Goal: Communication & Community: Share content

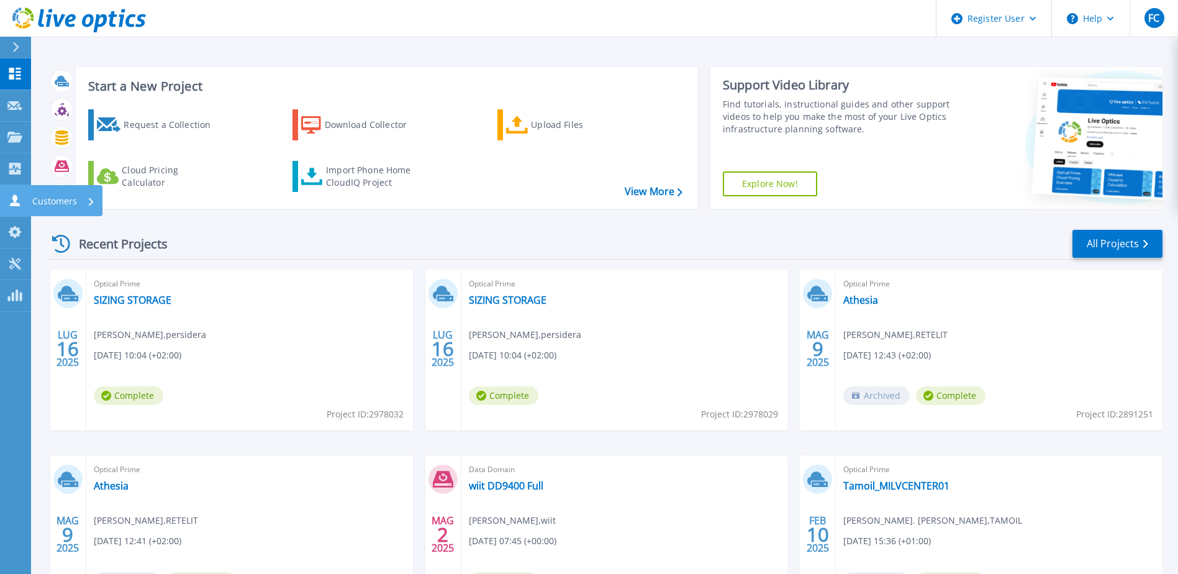
click at [7, 205] on icon at bounding box center [14, 200] width 15 height 12
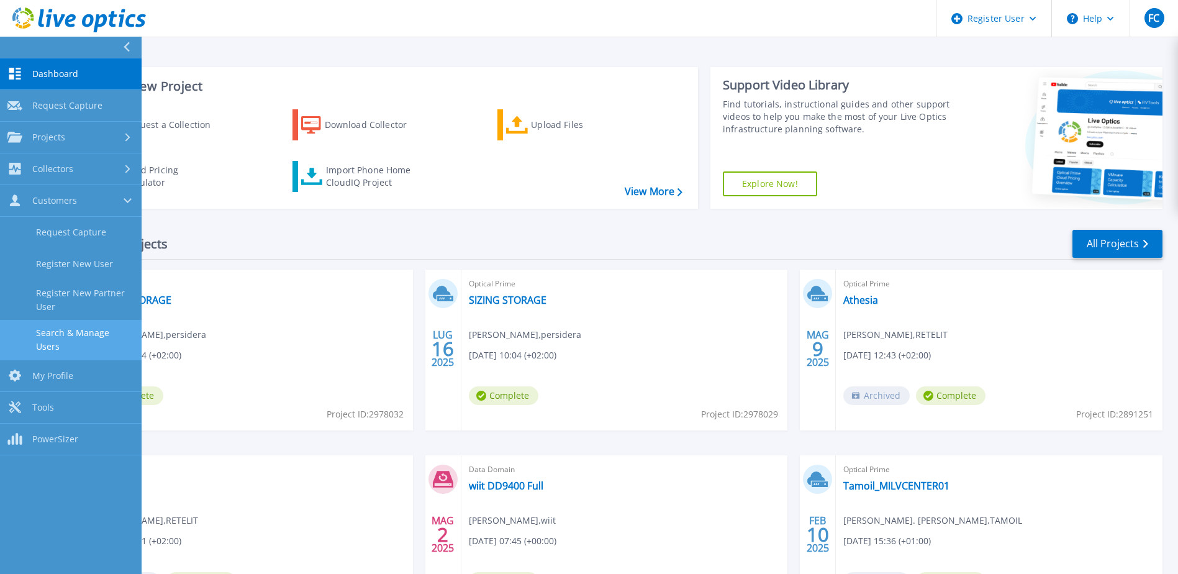
click at [80, 330] on link "Search & Manage Users" at bounding box center [71, 340] width 142 height 40
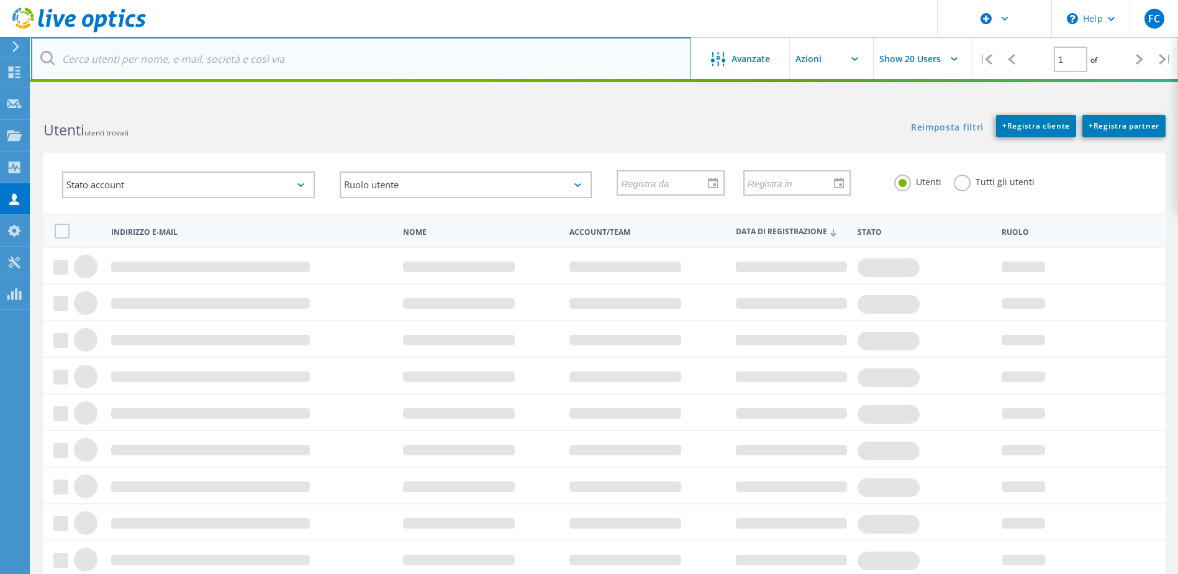
click at [194, 53] on input "text" at bounding box center [361, 58] width 660 height 43
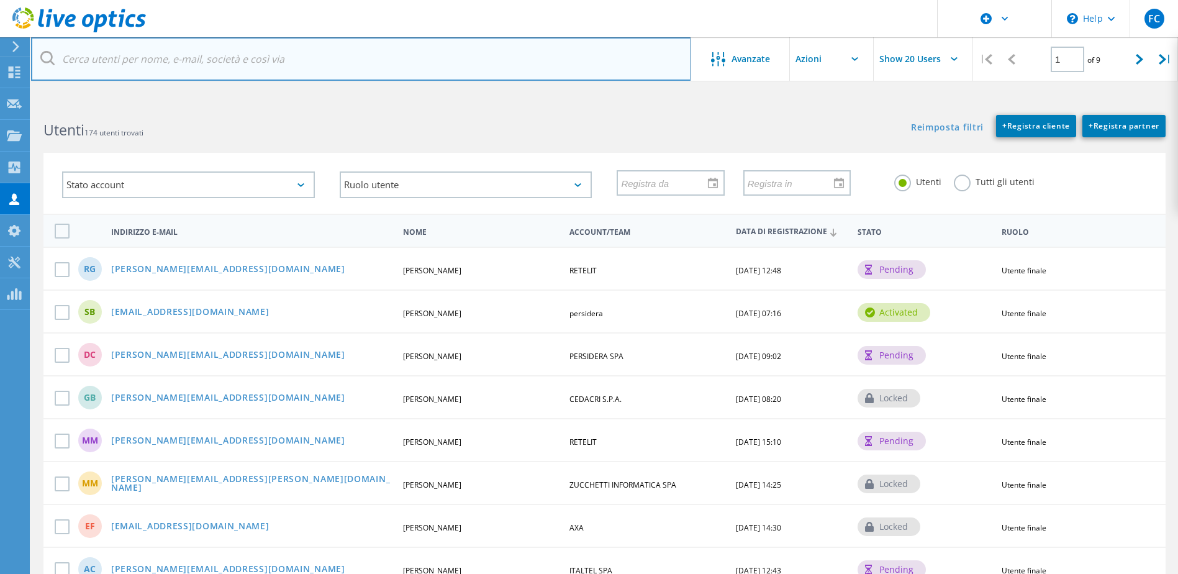
type input "[EMAIL_ADDRESS][DOMAIN_NAME]"
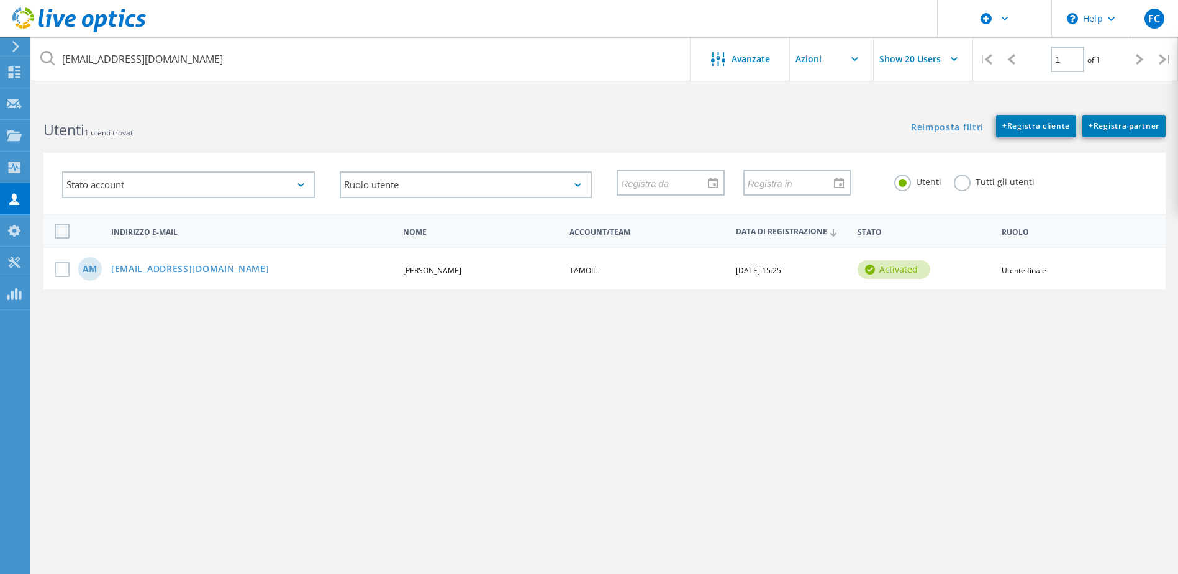
click at [43, 60] on icon at bounding box center [47, 58] width 14 height 14
click at [150, 271] on link "[EMAIL_ADDRESS][DOMAIN_NAME]" at bounding box center [190, 270] width 158 height 11
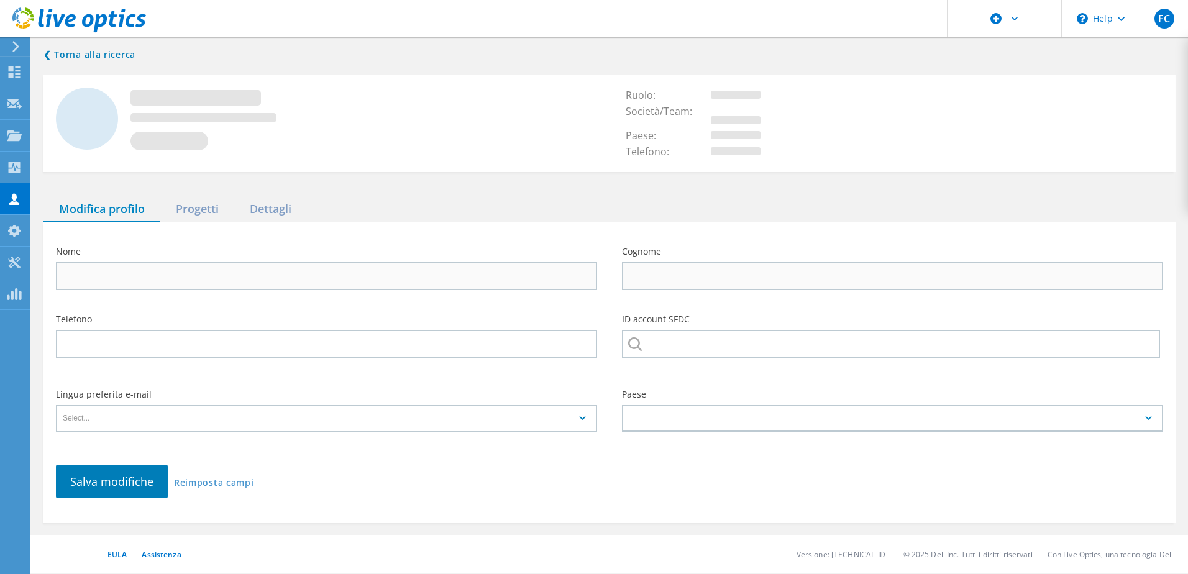
type input "Alessandro"
type input "Motta"
type input "TAMOIL"
type input "Italiano"
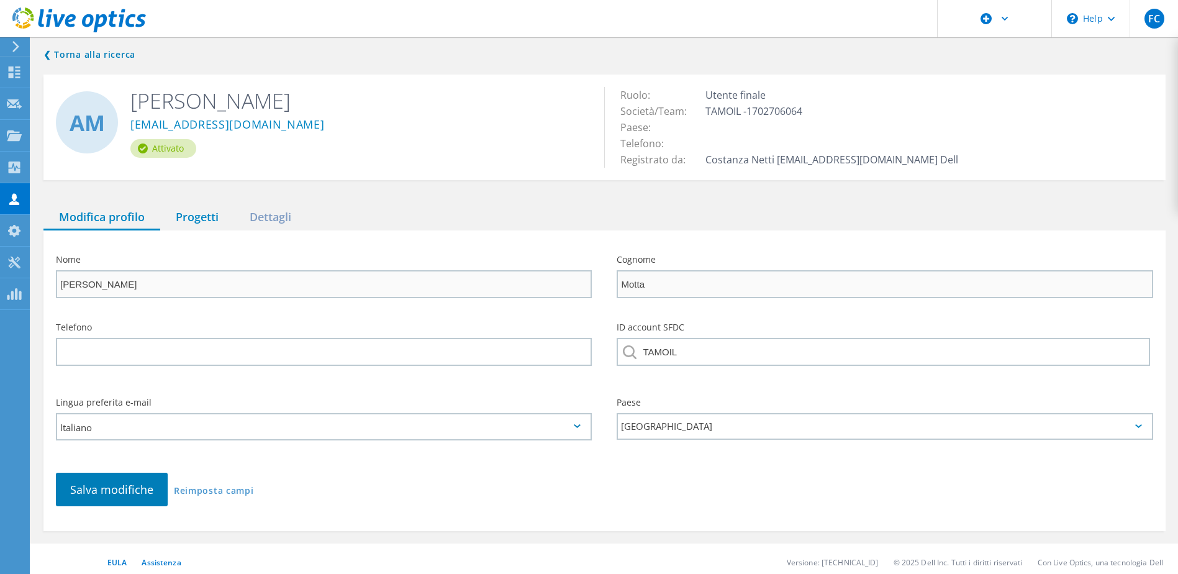
click at [199, 214] on div "Progetti" at bounding box center [197, 217] width 74 height 25
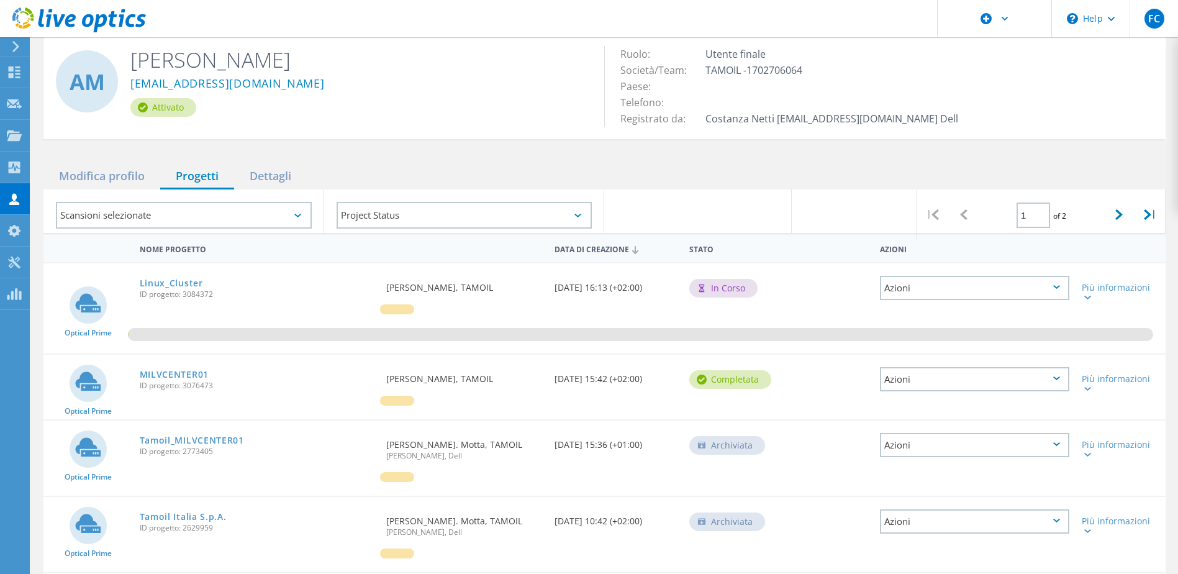
scroll to position [62, 0]
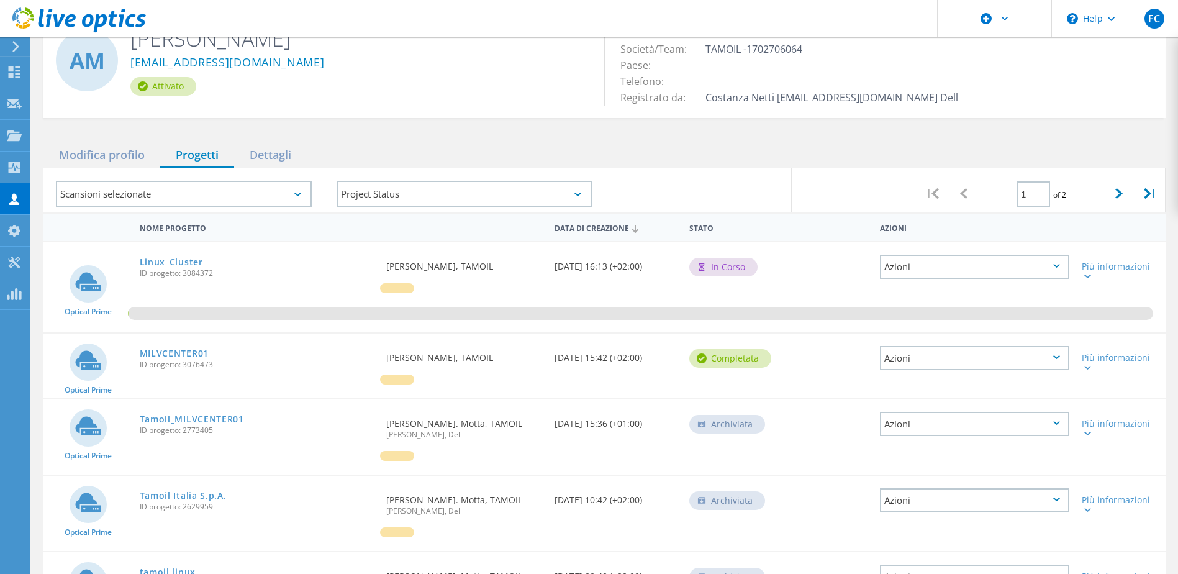
click at [1014, 269] on div "Azioni" at bounding box center [974, 267] width 189 height 24
click at [964, 284] on div "Condividi" at bounding box center [974, 285] width 187 height 19
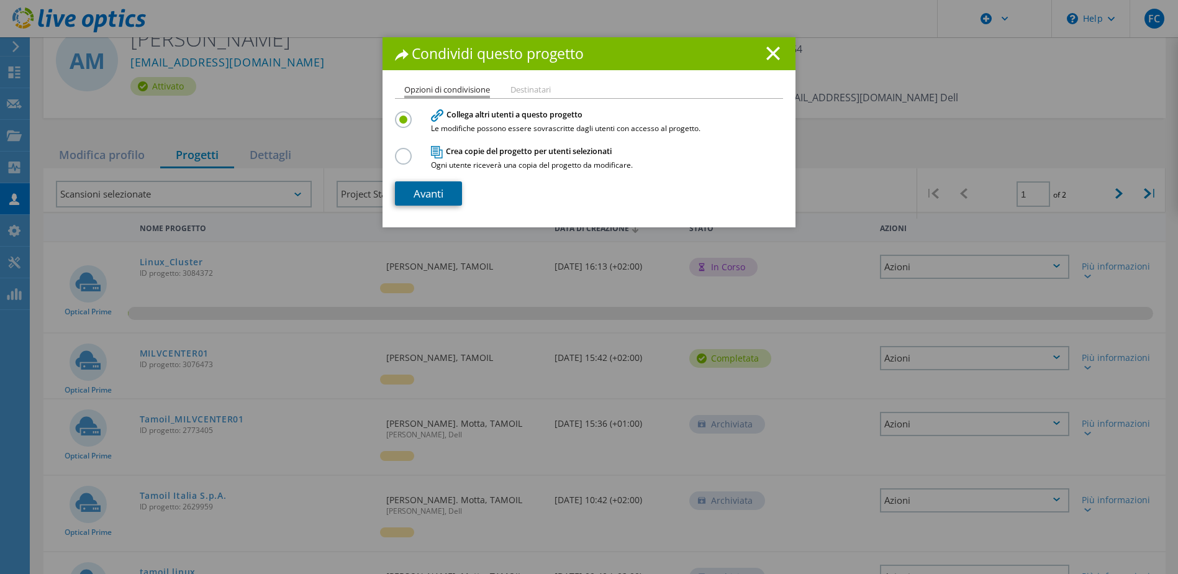
click at [425, 198] on link "Avanti" at bounding box center [428, 193] width 67 height 24
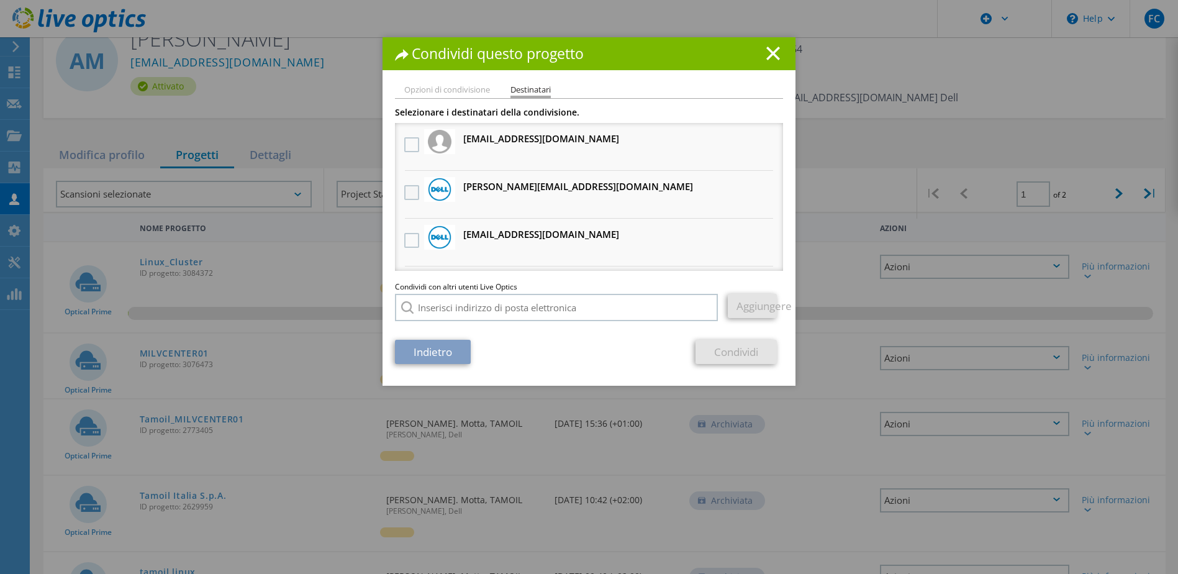
click at [406, 190] on label at bounding box center [413, 192] width 18 height 15
click at [0, 0] on input "checkbox" at bounding box center [0, 0] width 0 height 0
click at [755, 353] on link "Condividi" at bounding box center [736, 352] width 81 height 24
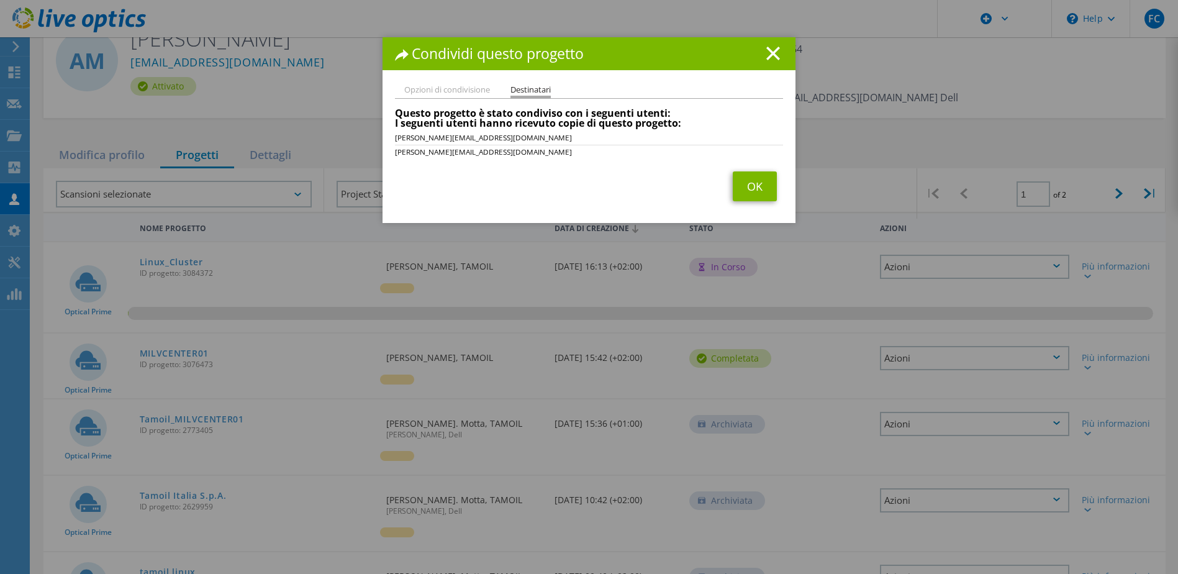
click at [753, 354] on div "Condividi questo progetto Opzioni di condivisione Destinatari Collega altri ute…" at bounding box center [589, 305] width 1178 height 537
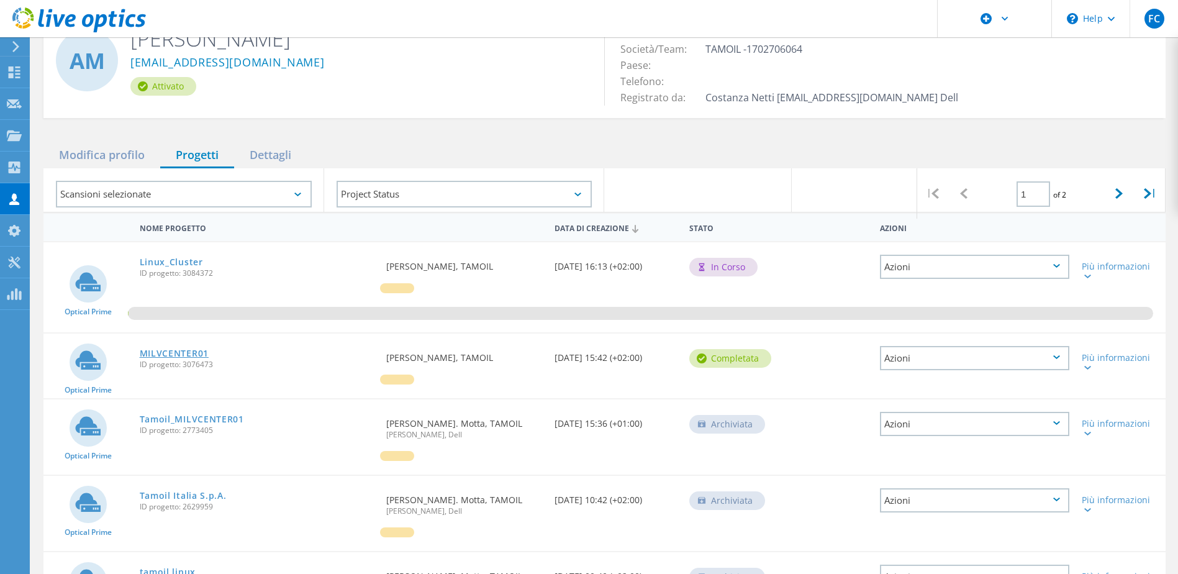
click at [184, 353] on link "MILVCENTER01" at bounding box center [174, 353] width 69 height 9
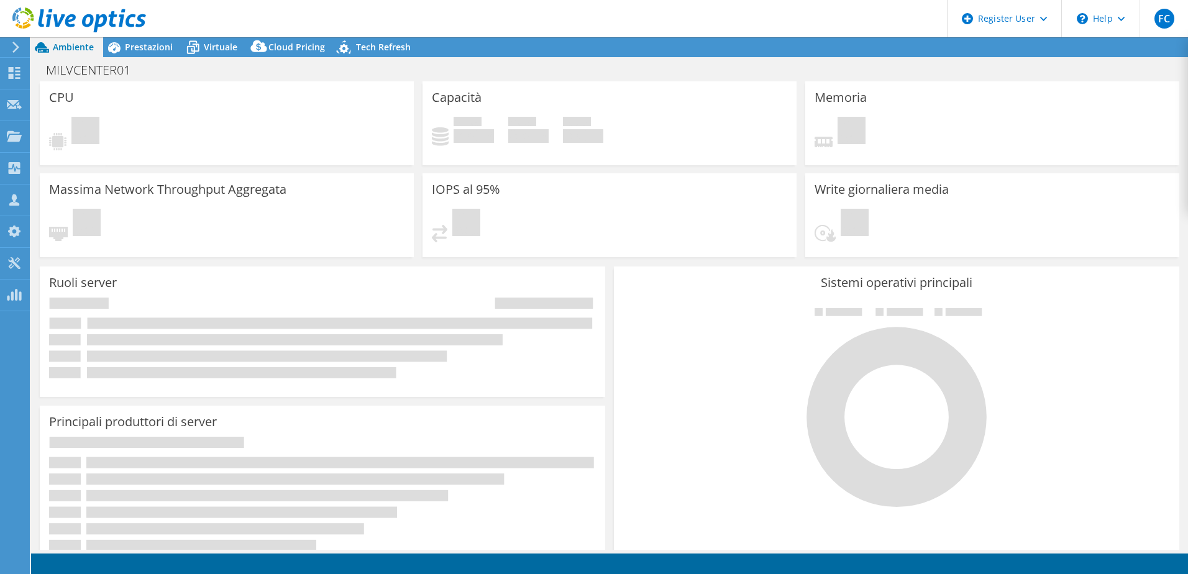
select select "USD"
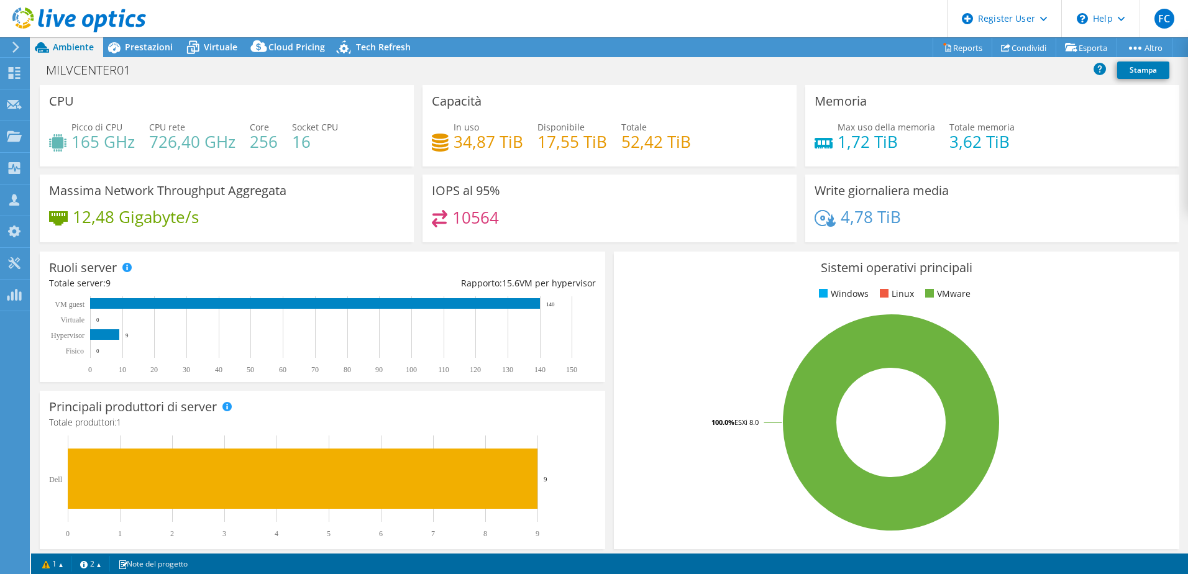
click at [141, 41] on div at bounding box center [73, 21] width 146 height 42
click at [140, 43] on span "Prestazioni" at bounding box center [149, 47] width 48 height 12
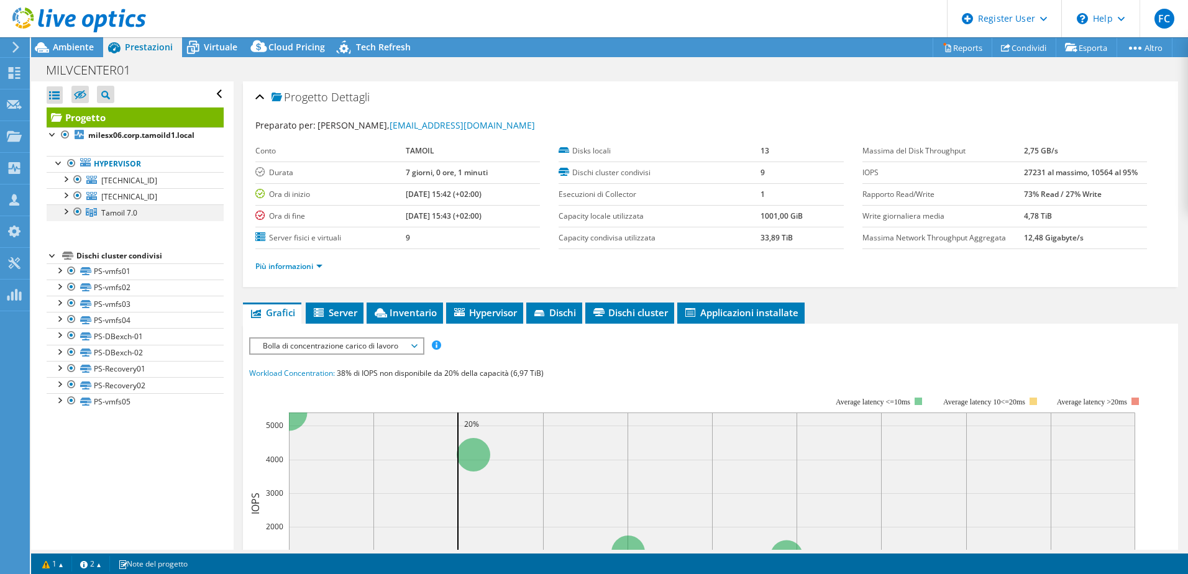
click at [65, 211] on div at bounding box center [65, 210] width 12 height 12
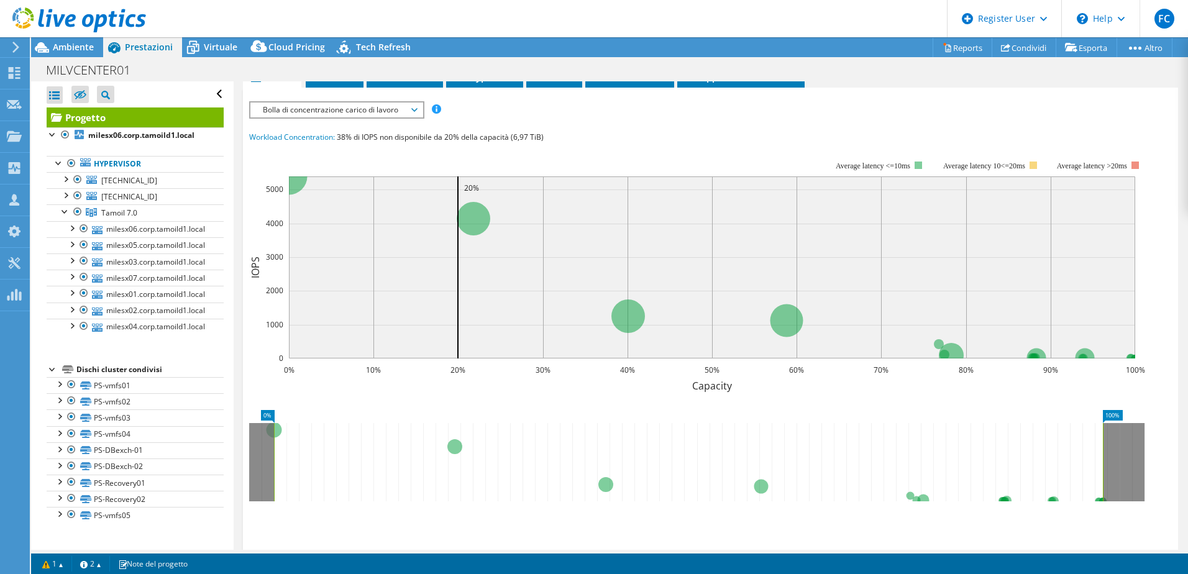
scroll to position [248, 0]
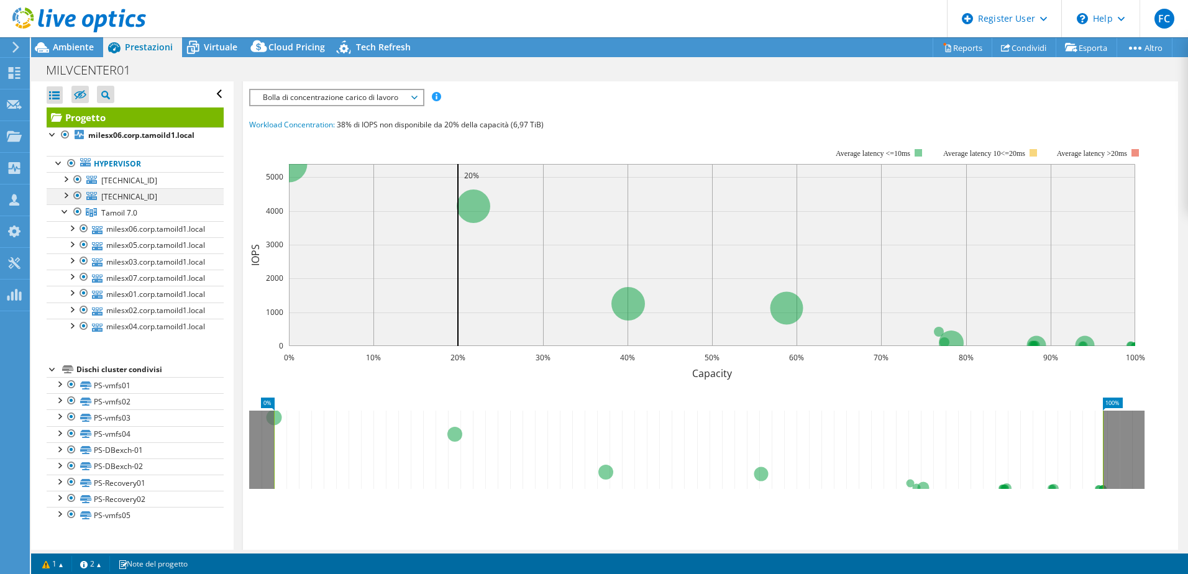
click at [68, 196] on div at bounding box center [65, 194] width 12 height 12
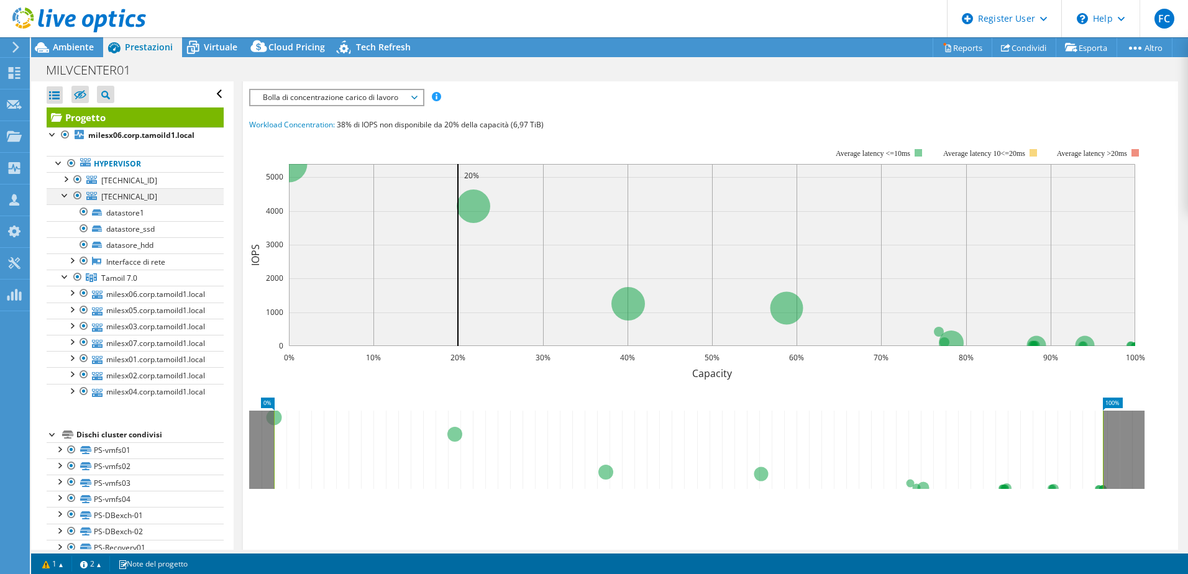
click at [68, 196] on div at bounding box center [65, 194] width 12 height 12
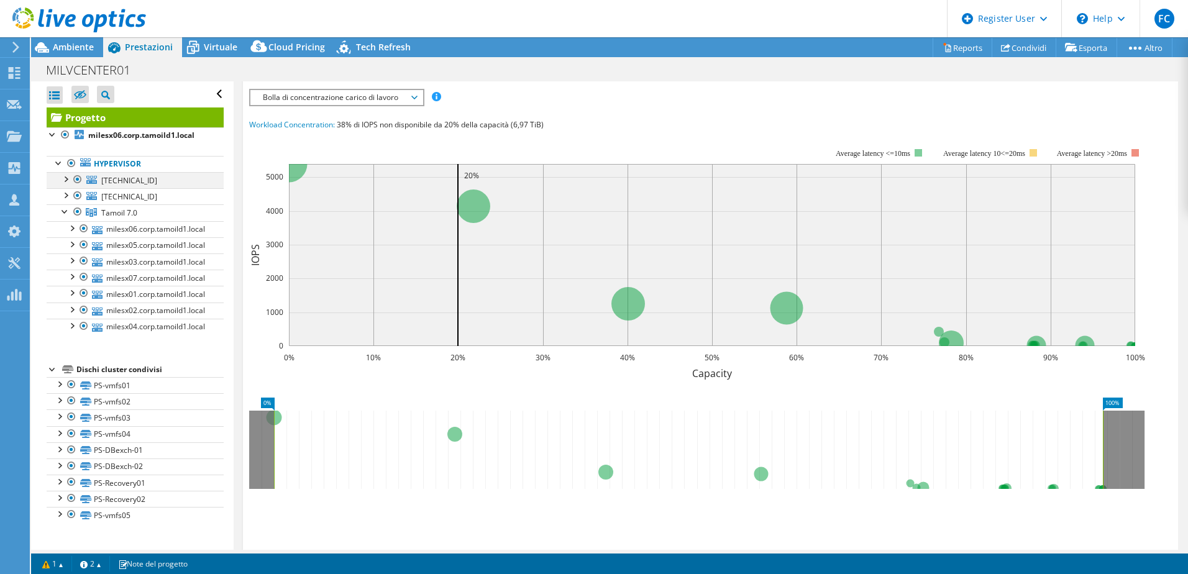
click at [61, 178] on div at bounding box center [65, 178] width 12 height 12
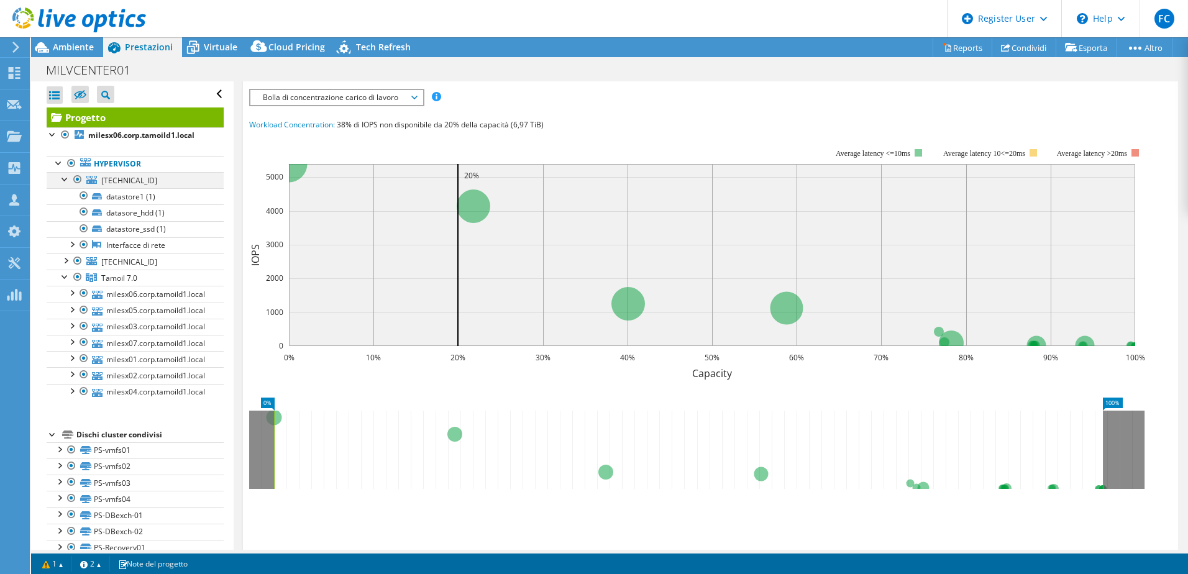
click at [62, 179] on div at bounding box center [65, 178] width 12 height 12
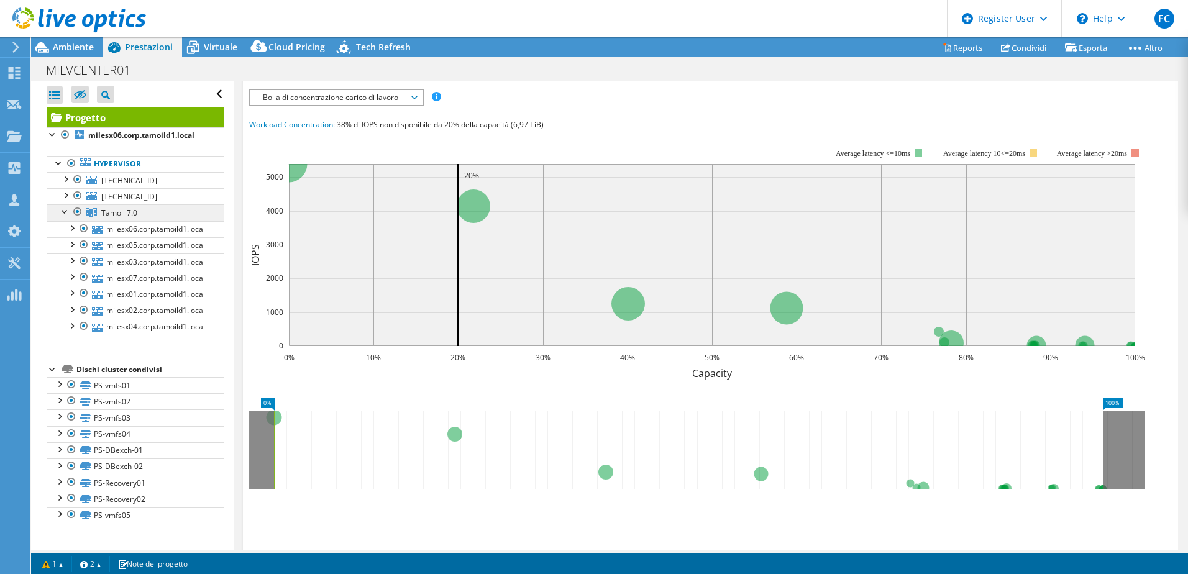
click at [105, 217] on span "Tamoil 7.0" at bounding box center [119, 212] width 36 height 11
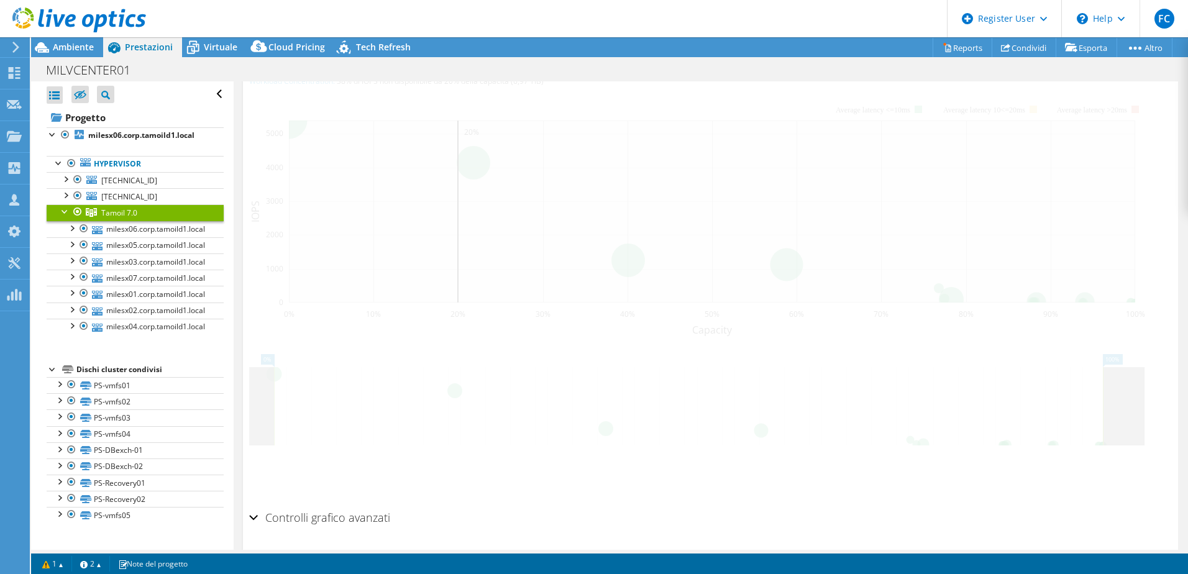
scroll to position [205, 0]
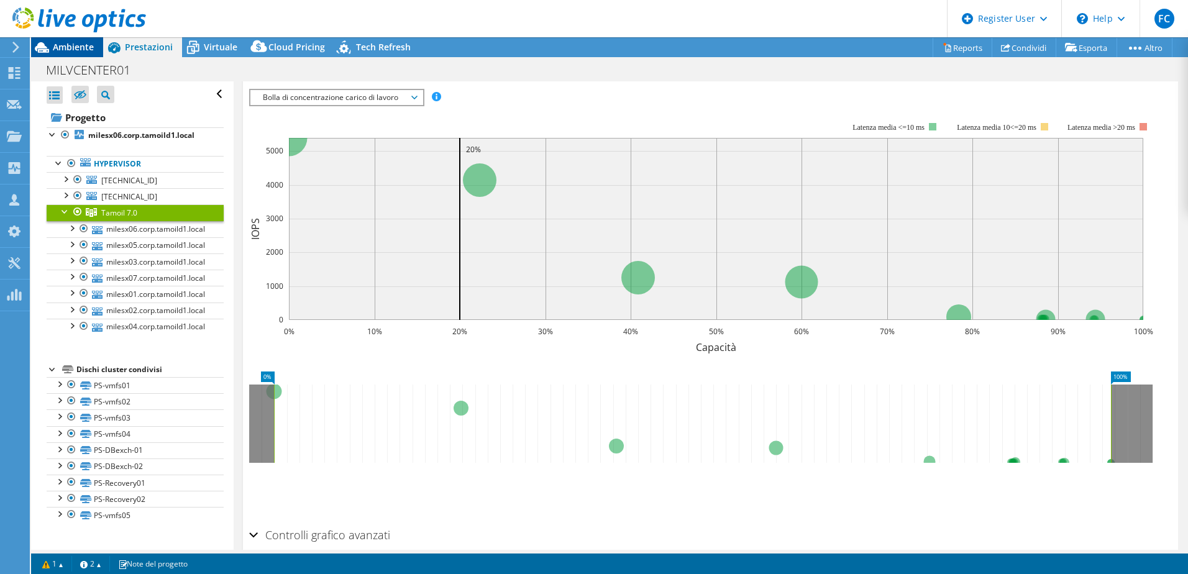
click at [68, 48] on span "Ambiente" at bounding box center [73, 47] width 41 height 12
